Goal: Information Seeking & Learning: Check status

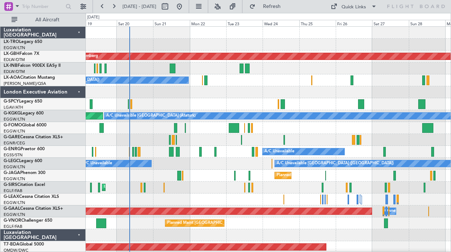
click at [199, 96] on div at bounding box center [268, 92] width 365 height 12
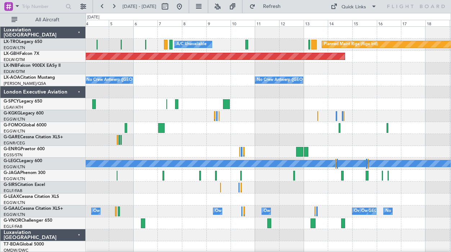
click at [213, 70] on div at bounding box center [268, 68] width 365 height 12
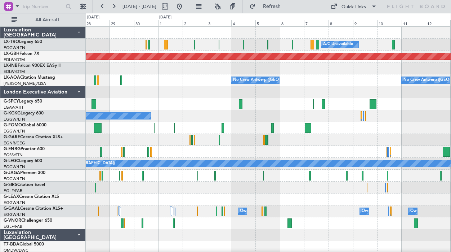
click at [297, 68] on div at bounding box center [268, 68] width 365 height 12
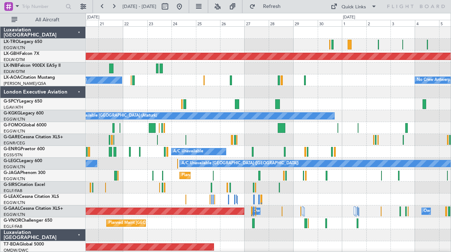
click at [335, 67] on div at bounding box center [268, 68] width 365 height 12
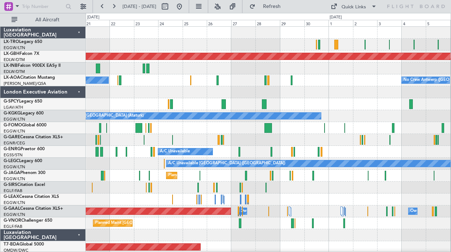
click at [335, 96] on div at bounding box center [268, 92] width 365 height 12
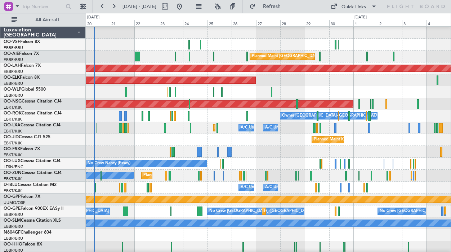
scroll to position [774, 0]
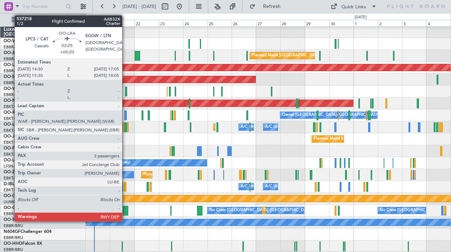
click at [125, 129] on div at bounding box center [125, 127] width 3 height 10
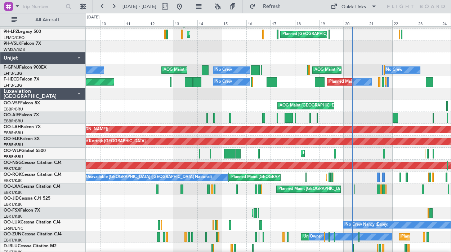
click at [394, 251] on html "[DATE] - [DATE] Refresh Quick Links All Aircraft AOG [GEOGRAPHIC_DATA] (Maya-ma…" at bounding box center [225, 126] width 451 height 252
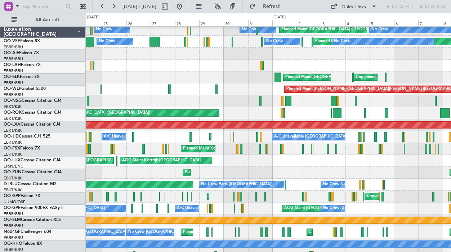
scroll to position [752, 0]
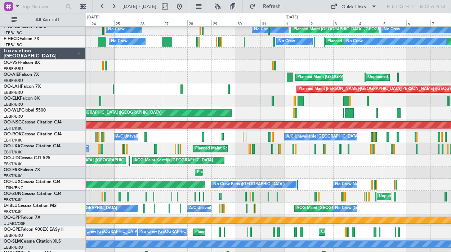
click at [367, 231] on div "Cleaning [GEOGRAPHIC_DATA] ([GEOGRAPHIC_DATA] National) Planned Maint [GEOGRAPH…" at bounding box center [268, 232] width 365 height 12
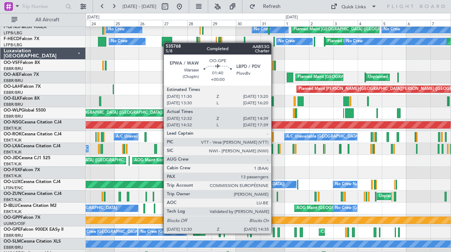
click at [275, 233] on div at bounding box center [274, 232] width 2 height 10
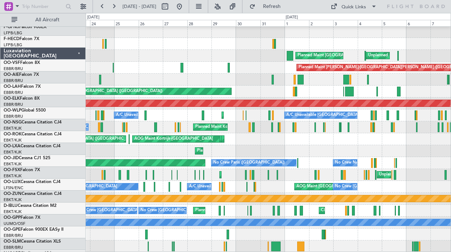
scroll to position [774, 0]
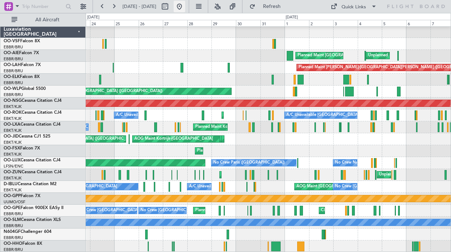
click at [185, 5] on button at bounding box center [180, 7] width 12 height 12
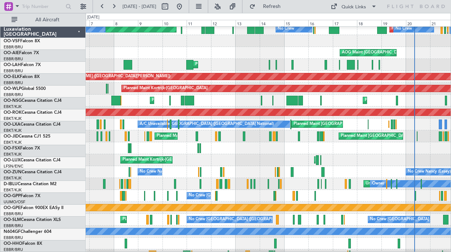
scroll to position [720, 0]
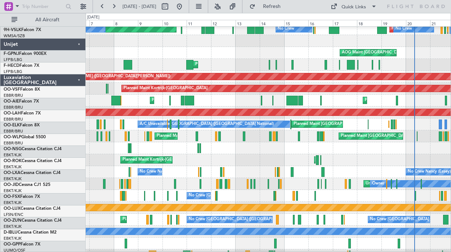
click at [292, 201] on div "No Crew [GEOGRAPHIC_DATA] ([GEOGRAPHIC_DATA] National) No Crew [GEOGRAPHIC_DATA…" at bounding box center [268, 196] width 365 height 12
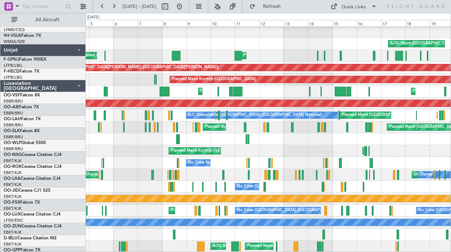
scroll to position [774, 0]
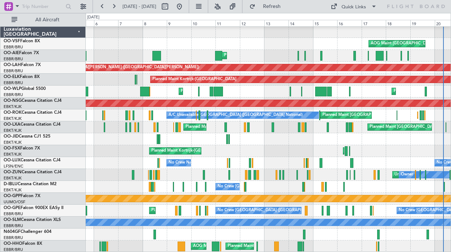
click at [362, 183] on div "No Crew [GEOGRAPHIC_DATA] ([GEOGRAPHIC_DATA] National) No Crew [GEOGRAPHIC_DATA…" at bounding box center [268, 187] width 365 height 12
